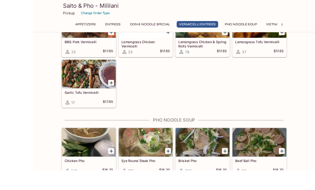
scroll to position [1062, 0]
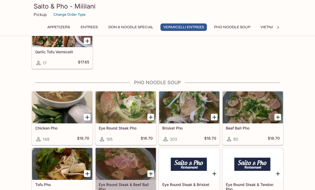
click at [127, 163] on div at bounding box center [125, 164] width 60 height 32
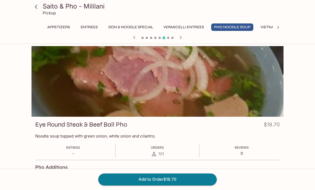
click at [36, 8] on icon at bounding box center [36, 7] width 3 height 4
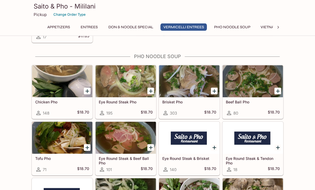
scroll to position [1087, 0]
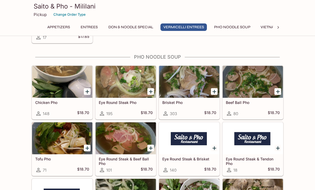
click at [195, 87] on div at bounding box center [189, 82] width 60 height 32
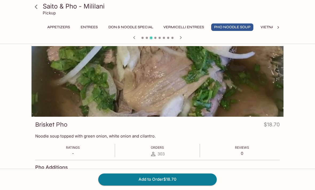
click at [39, 8] on icon at bounding box center [35, 6] width 9 height 9
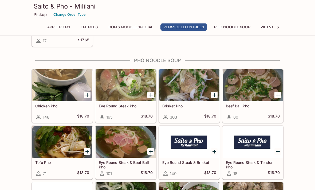
scroll to position [1082, 0]
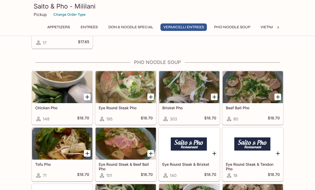
click at [200, 86] on div at bounding box center [189, 87] width 60 height 32
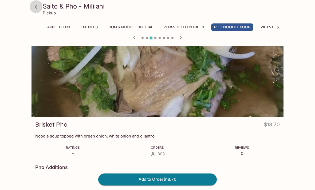
click at [36, 8] on icon at bounding box center [36, 7] width 3 height 4
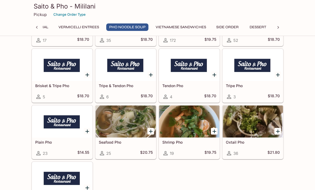
scroll to position [1274, 0]
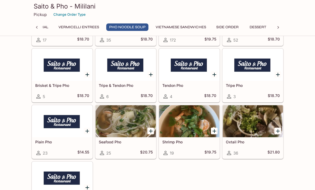
click at [130, 117] on div at bounding box center [125, 121] width 60 height 32
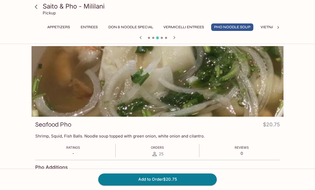
click at [33, 6] on icon at bounding box center [35, 6] width 9 height 9
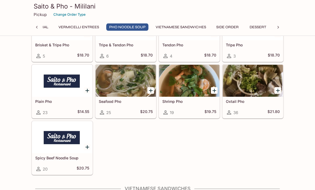
scroll to position [1257, 0]
